Goal: Task Accomplishment & Management: Manage account settings

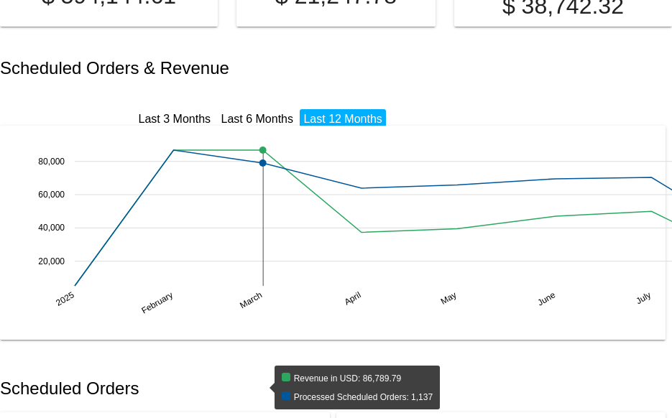
scroll to position [172, 0]
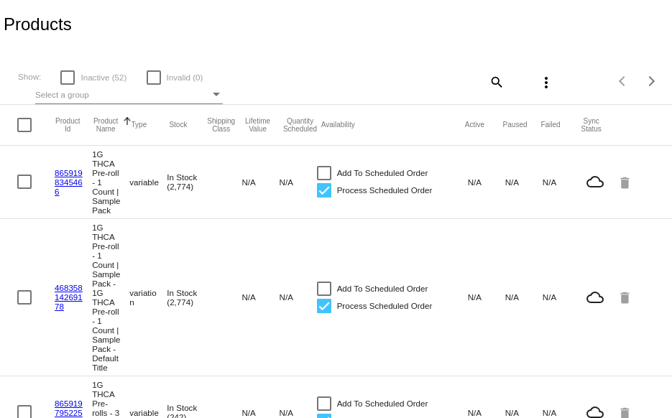
click at [68, 289] on link "46835814269178" at bounding box center [69, 297] width 28 height 28
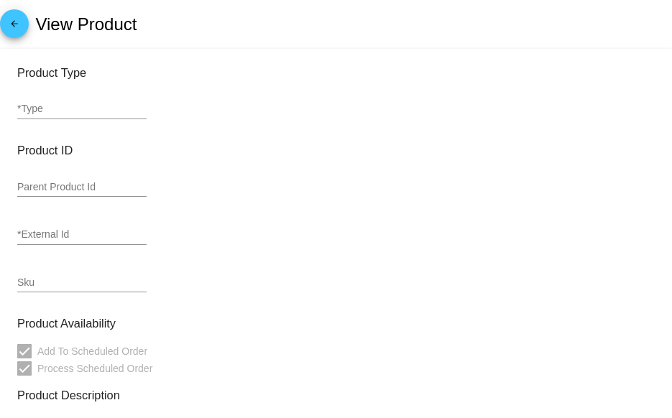
type input "variation"
type input "502667"
type input "46835814269178"
type input "753620070549"
checkbox input "false"
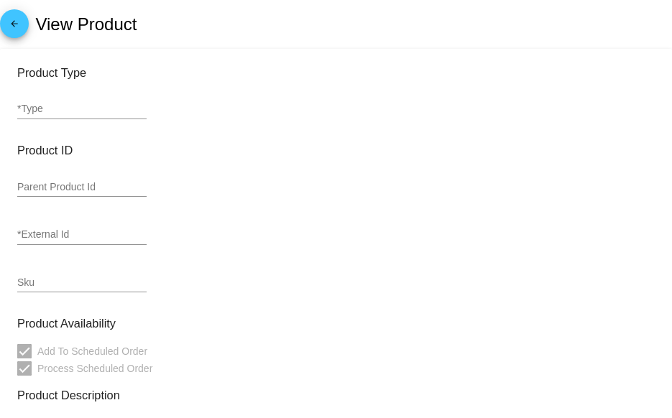
type input "1G THCA Pre-roll - 1 Count | Sample Pack - 1G THCA Pre-roll - 1 Count | Sample …"
type input "Celebrate each moment with our Wedding Cake hybrid pre-roll, a perfect balance …"
type input "12.99"
type input "0"
type input "Pound"
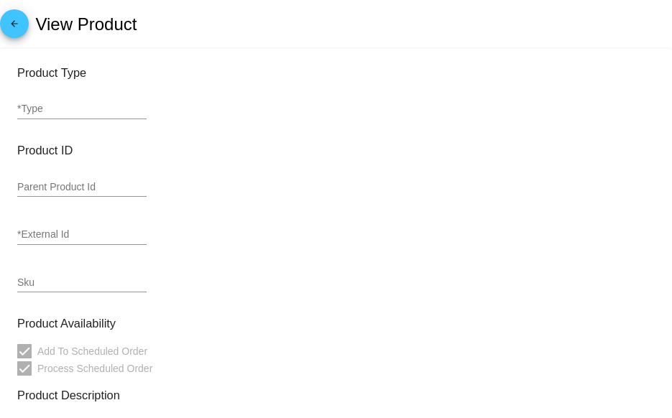
type input "In Stock (2,774)"
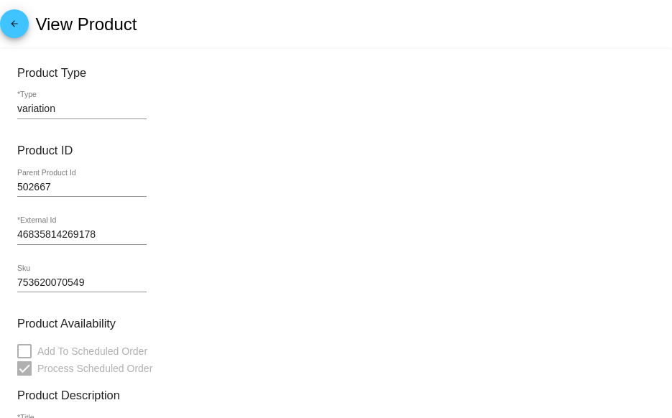
click at [25, 27] on link "arrow_back" at bounding box center [14, 23] width 29 height 29
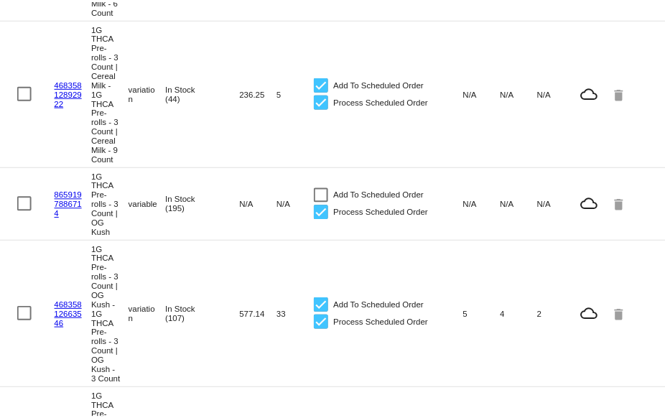
scroll to position [727, 0]
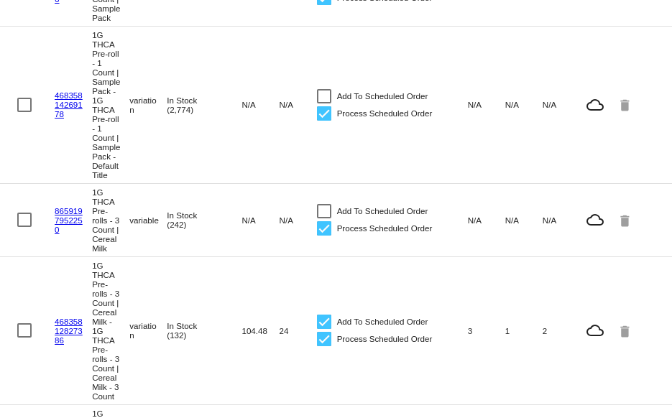
scroll to position [262, 0]
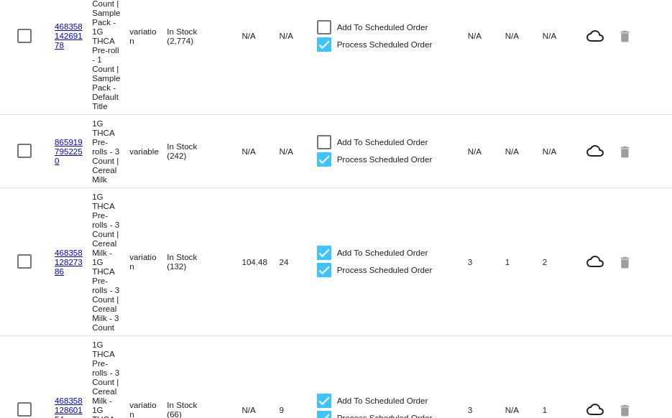
click at [68, 142] on link "8659197952250" at bounding box center [69, 151] width 28 height 28
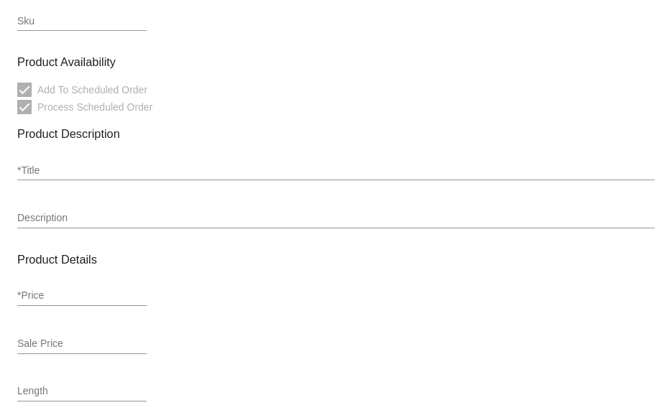
type input "variable"
type input "8659197952250"
checkbox input "false"
type input "1G THCA Pre-rolls - 3 Count | Cereal Milk"
type input "Energize your day with our Cereal Milk Sativa pre-roll, a vibrant and uplifting…"
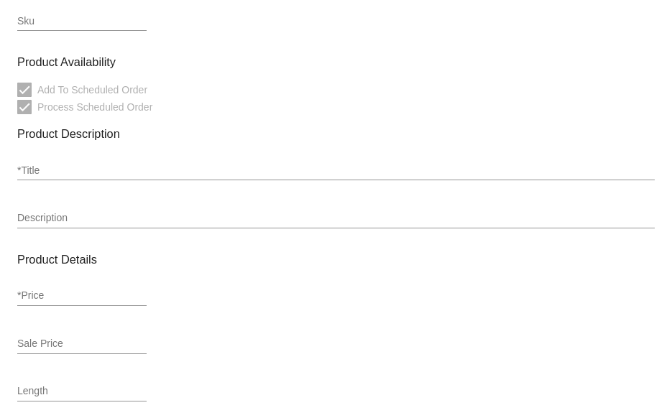
type input "34.99"
type input "In Stock (242)"
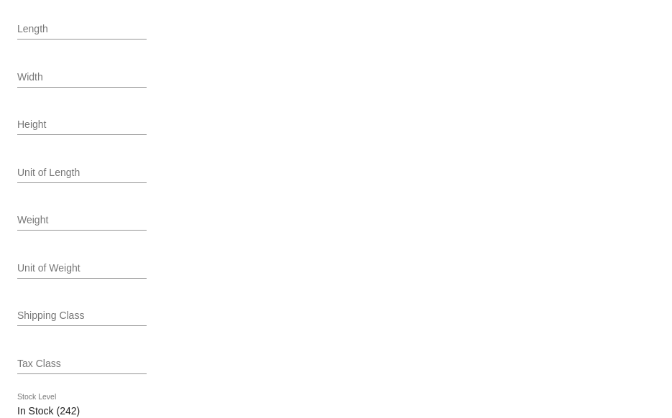
scroll to position [704, 0]
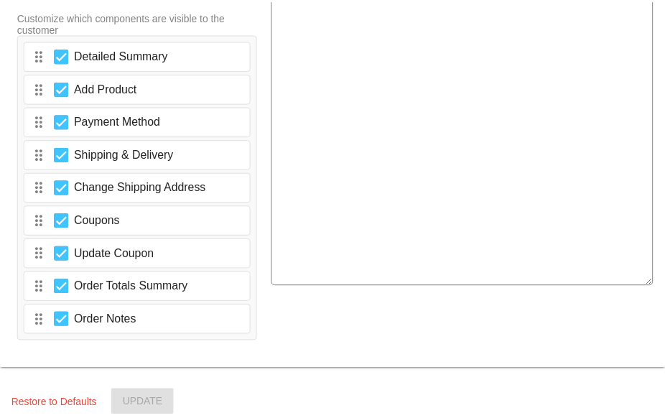
scroll to position [2518, 0]
